Goal: Task Accomplishment & Management: Manage account settings

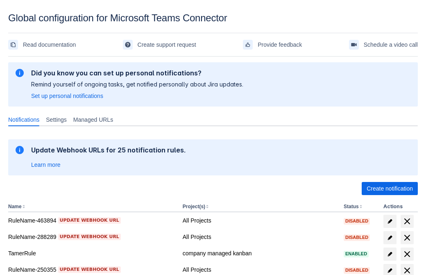
click at [390, 189] on span "Create notification" at bounding box center [390, 188] width 46 height 13
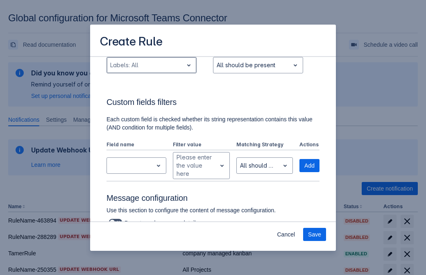
click at [151, 70] on div "Scrollable content" at bounding box center [145, 65] width 70 height 10
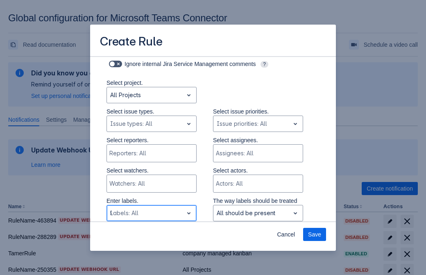
type input "995381_label"
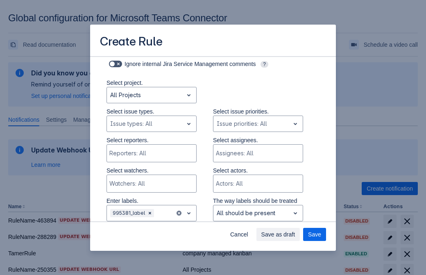
scroll to position [537, 0]
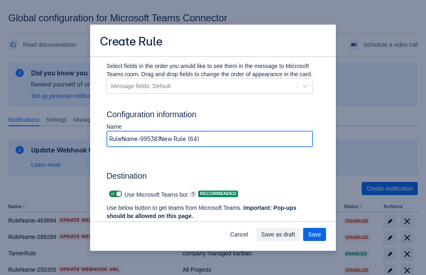
type input "RuleName-995381New Rule (64)"
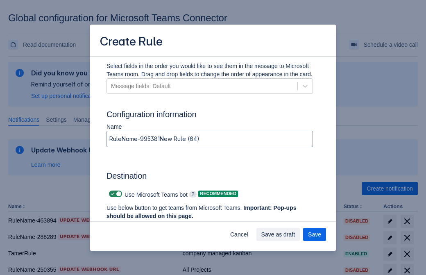
click at [112, 194] on span "Scrollable content" at bounding box center [112, 194] width 7 height 7
click at [112, 194] on input "Scrollable content" at bounding box center [111, 193] width 5 height 5
checkbox input "false"
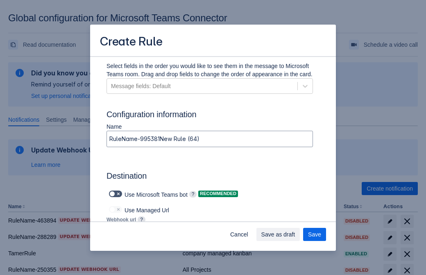
type input "[URL][DOMAIN_NAME][DATE]"
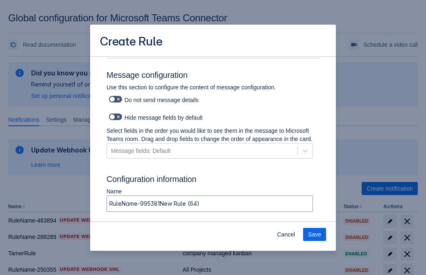
click at [315, 235] on span "Save" at bounding box center [314, 234] width 13 height 13
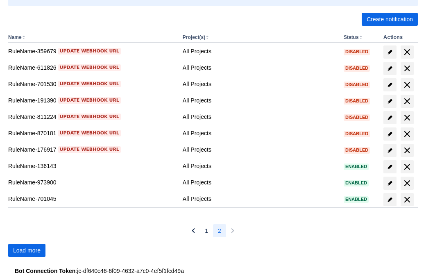
click at [27, 251] on span "Load more" at bounding box center [26, 250] width 27 height 13
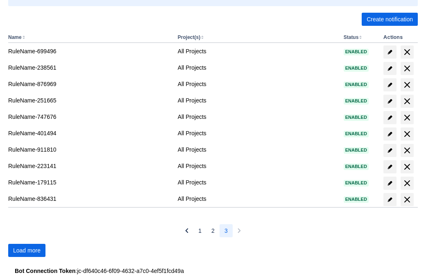
click at [27, 251] on span "Load more" at bounding box center [26, 250] width 27 height 13
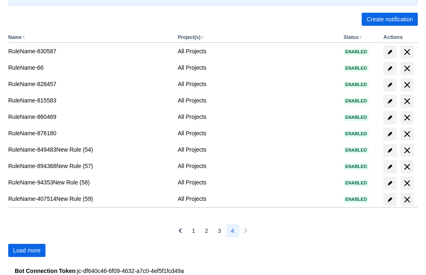
click at [27, 251] on span "Load more" at bounding box center [26, 250] width 27 height 13
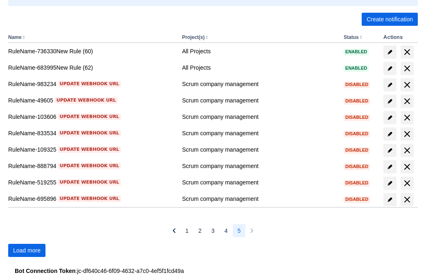
click at [27, 251] on span "Load more" at bounding box center [26, 250] width 27 height 13
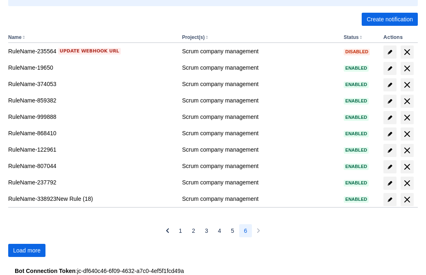
click at [27, 251] on span "Load more" at bounding box center [26, 250] width 27 height 13
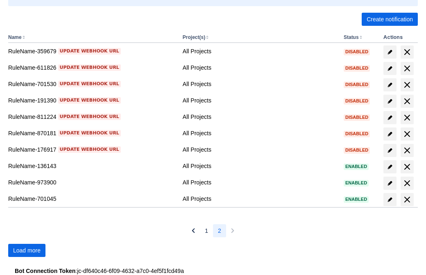
click at [27, 251] on span "Load more" at bounding box center [26, 250] width 27 height 13
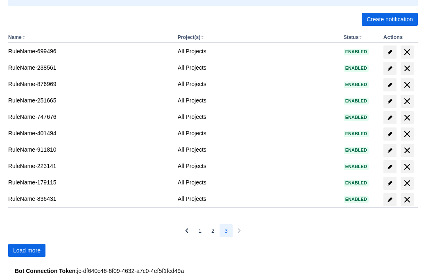
click at [27, 251] on span "Load more" at bounding box center [26, 250] width 27 height 13
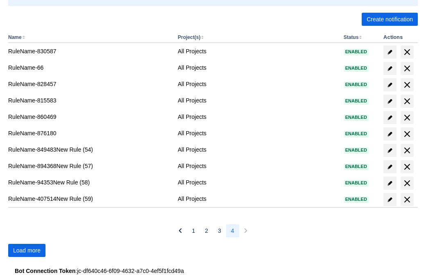
click at [27, 251] on span "Load more" at bounding box center [26, 250] width 27 height 13
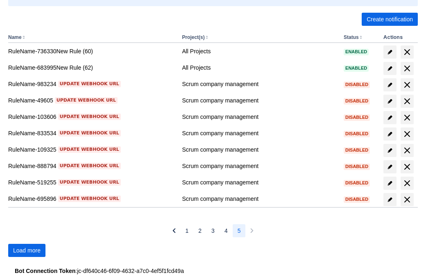
click at [27, 251] on span "Load more" at bounding box center [26, 250] width 27 height 13
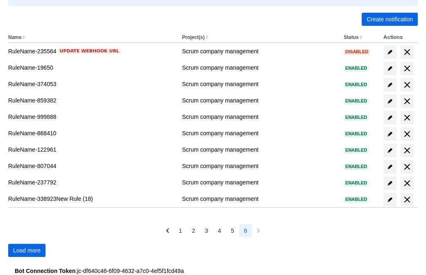
click at [27, 251] on span "Load more" at bounding box center [26, 250] width 27 height 13
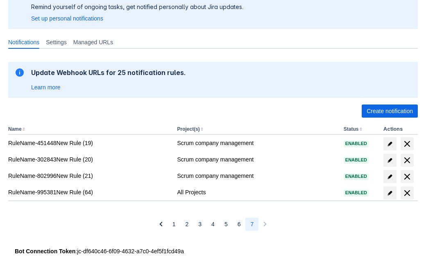
click at [407, 193] on span "delete" at bounding box center [408, 193] width 10 height 10
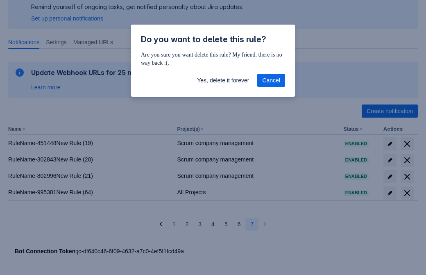
click at [223, 80] on span "Yes, delete it forever" at bounding box center [223, 80] width 52 height 13
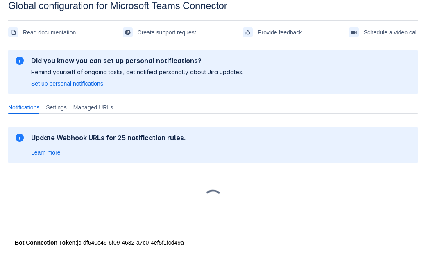
scroll to position [12, 0]
